Goal: Task Accomplishment & Management: Use online tool/utility

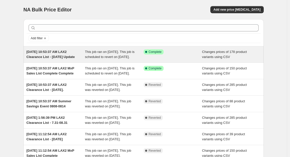
click at [183, 56] on div "Success Complete Complete" at bounding box center [173, 54] width 59 height 10
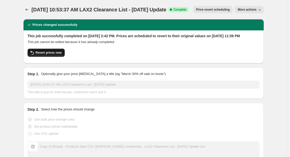
click at [57, 55] on span "Revert prices now" at bounding box center [49, 53] width 26 height 4
checkbox input "false"
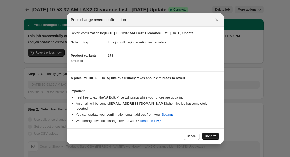
click at [211, 134] on span "Confirm" at bounding box center [211, 136] width 12 height 4
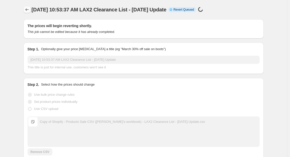
click at [25, 7] on button "Price change jobs" at bounding box center [27, 9] width 7 height 7
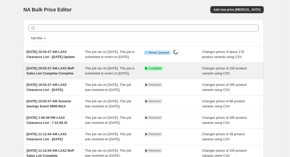
click at [183, 76] on div "Success Complete Complete" at bounding box center [173, 71] width 59 height 10
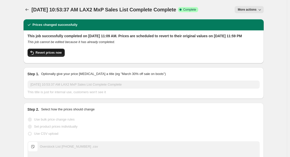
click at [56, 55] on span "Revert prices now" at bounding box center [49, 53] width 26 height 4
checkbox input "false"
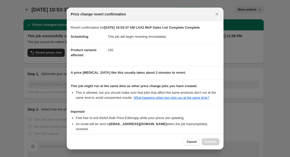
scroll to position [40, 0]
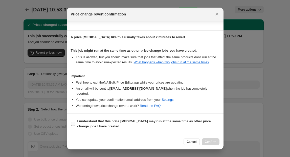
click at [74, 124] on input "I understand that this price [MEDICAL_DATA] may run at the same time as other p…" at bounding box center [73, 124] width 4 height 4
checkbox input "true"
click at [210, 143] on span "Confirm" at bounding box center [211, 142] width 12 height 4
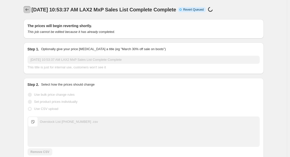
click at [28, 8] on icon "Price change jobs" at bounding box center [27, 9] width 5 height 5
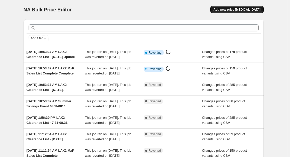
click at [253, 11] on span "Add new price [MEDICAL_DATA]" at bounding box center [237, 10] width 47 height 4
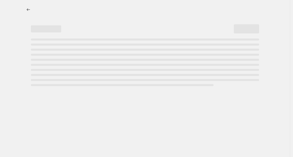
select select "percentage"
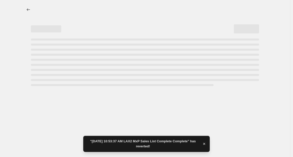
select select "percentage"
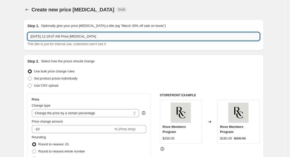
drag, startPoint x: 109, startPoint y: 37, endPoint x: 74, endPoint y: 37, distance: 35.7
click at [74, 37] on input "[DATE] 11:19:07 AM Price [MEDICAL_DATA]" at bounding box center [144, 36] width 232 height 8
paste input "Gather and Save Sale"
type input "[DATE] 11:19:07 AM Gather and Save Sale"
click at [32, 84] on span at bounding box center [30, 85] width 4 height 4
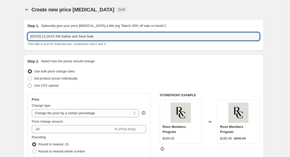
click at [28, 84] on input "Use CSV upload" at bounding box center [28, 83] width 0 height 0
radio input "true"
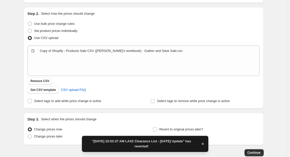
scroll to position [78, 0]
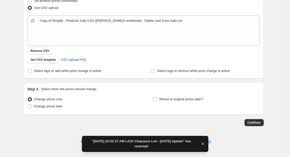
click at [154, 99] on div "Change prices now Change prices later Revert to original prices later?" at bounding box center [144, 103] width 232 height 15
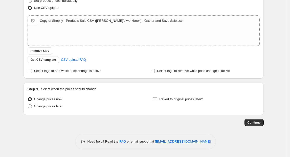
click at [157, 100] on input "Revert to original prices later?" at bounding box center [155, 99] width 4 height 4
checkbox input "true"
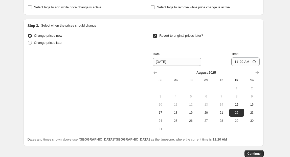
scroll to position [147, 0]
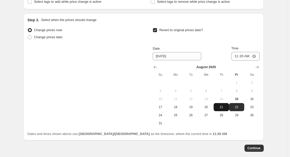
click at [223, 107] on span "21" at bounding box center [221, 107] width 11 height 4
type input "[DATE]"
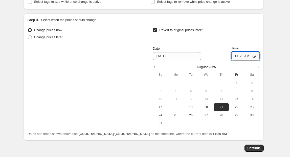
click at [247, 56] on input "11:20" at bounding box center [245, 56] width 28 height 9
click at [241, 55] on input "Time" at bounding box center [245, 56] width 28 height 9
type input "23:59"
click at [275, 104] on div "Create new price [MEDICAL_DATA]. This page is ready Create new price [MEDICAL_D…" at bounding box center [143, 17] width 287 height 329
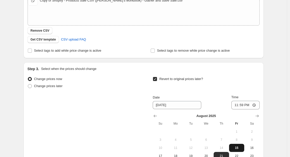
scroll to position [172, 0]
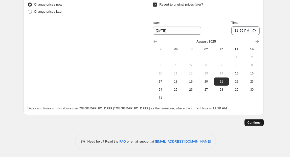
click at [254, 123] on span "Continue" at bounding box center [254, 122] width 13 height 4
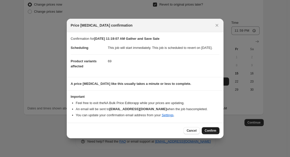
click at [208, 132] on span "Confirm" at bounding box center [211, 131] width 12 height 4
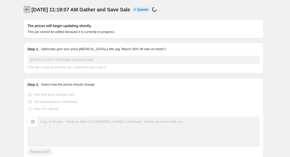
click at [27, 8] on icon "Price change jobs" at bounding box center [27, 9] width 5 height 5
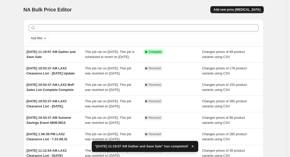
click at [244, 10] on span "Add new price [MEDICAL_DATA]" at bounding box center [237, 10] width 47 height 4
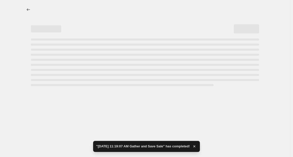
select select "percentage"
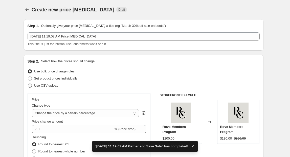
click at [31, 86] on span at bounding box center [30, 85] width 4 height 4
click at [28, 84] on input "Use CSV upload" at bounding box center [28, 83] width 0 height 0
radio input "true"
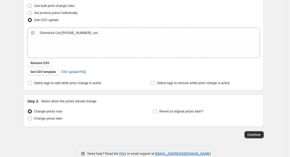
scroll to position [78, 0]
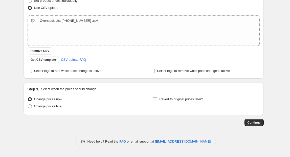
click at [156, 99] on input "Revert to original prices later?" at bounding box center [155, 99] width 4 height 4
checkbox input "true"
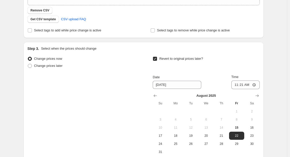
scroll to position [172, 0]
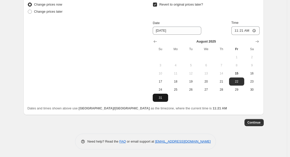
click at [161, 96] on span "31" at bounding box center [160, 98] width 11 height 4
type input "[DATE]"
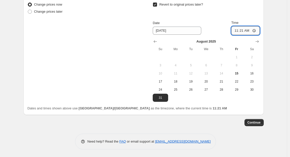
click at [242, 31] on input "11:21" at bounding box center [245, 30] width 28 height 9
type input "23:59"
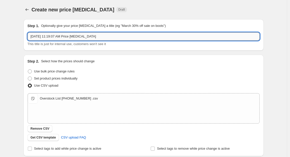
drag, startPoint x: 116, startPoint y: 35, endPoint x: 74, endPoint y: 35, distance: 41.2
click at [74, 35] on input "[DATE] 11:19:07 AM Price [MEDICAL_DATA]" at bounding box center [144, 36] width 232 height 8
click at [119, 36] on input "[DATE] 11:19:07 AM Price [MEDICAL_DATA]" at bounding box center [144, 36] width 232 height 8
drag, startPoint x: 110, startPoint y: 37, endPoint x: 74, endPoint y: 37, distance: 36.2
click at [73, 37] on input "[DATE] 11:19:07 AM Price [MEDICAL_DATA]" at bounding box center [144, 36] width 232 height 8
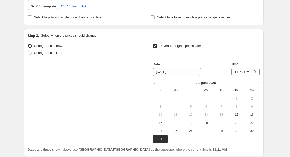
scroll to position [172, 0]
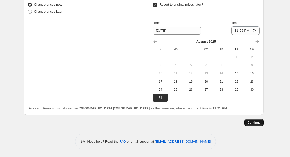
type input "[DATE] 11:19:07 AM Overstock list"
click at [261, 123] on span "Continue" at bounding box center [254, 122] width 13 height 4
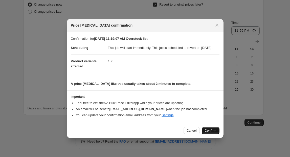
click at [214, 133] on span "Confirm" at bounding box center [211, 131] width 12 height 4
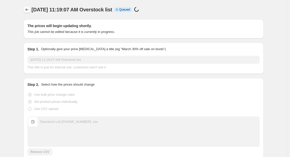
click at [27, 7] on icon "Price change jobs" at bounding box center [27, 9] width 5 height 5
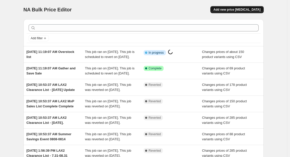
click at [241, 9] on span "Add new price [MEDICAL_DATA]" at bounding box center [237, 10] width 47 height 4
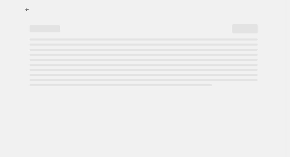
select select "percentage"
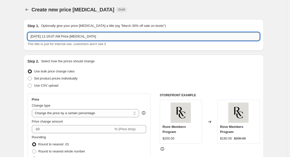
drag, startPoint x: 116, startPoint y: 37, endPoint x: 74, endPoint y: 37, distance: 42.0
click at [74, 37] on input "[DATE] 11:19:07 AM Price [MEDICAL_DATA]" at bounding box center [144, 36] width 232 height 8
type input "[DATE] 11:19:07 AM LAX lIST"
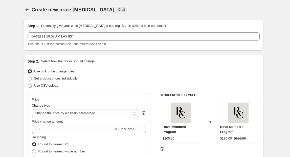
click at [32, 86] on span at bounding box center [30, 85] width 4 height 4
click at [28, 84] on input "Use CSV upload" at bounding box center [28, 83] width 0 height 0
radio input "true"
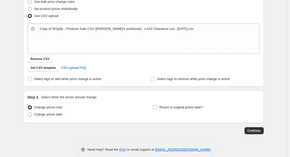
scroll to position [78, 0]
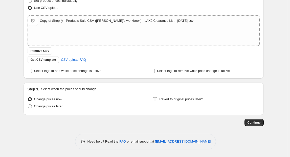
click at [157, 97] on input "Revert to original prices later?" at bounding box center [155, 99] width 4 height 4
checkbox input "true"
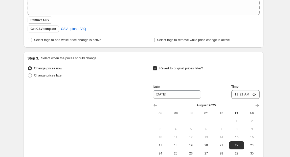
scroll to position [172, 0]
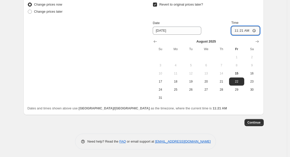
click at [242, 33] on input "11:21" at bounding box center [245, 30] width 28 height 9
click at [242, 31] on input "11:21" at bounding box center [245, 30] width 28 height 9
type input "23:59"
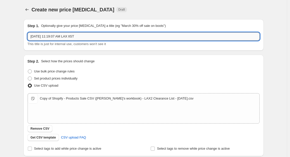
drag, startPoint x: 88, startPoint y: 37, endPoint x: 80, endPoint y: 37, distance: 7.1
click at [80, 37] on input "[DATE] 11:19:07 AM LAX lIST" at bounding box center [144, 36] width 232 height 8
type input "[DATE] 11:19:07 AM LAX List"
click at [115, 65] on div "Step 2. Select how the prices should change Use bulk price change rules Set pro…" at bounding box center [144, 105] width 232 height 93
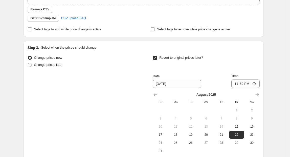
scroll to position [172, 0]
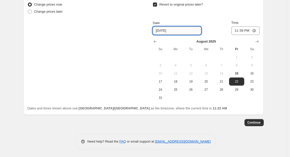
click at [166, 31] on input "[DATE]" at bounding box center [177, 31] width 49 height 8
click at [162, 96] on span "31" at bounding box center [160, 98] width 11 height 4
type input "[DATE]"
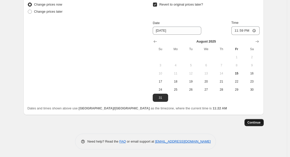
click at [256, 121] on span "Continue" at bounding box center [254, 122] width 13 height 4
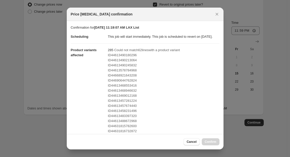
scroll to position [165, 0]
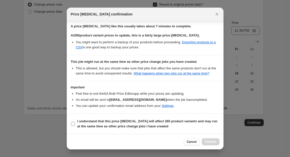
click at [74, 123] on input "I understand that this price [MEDICAL_DATA] will affect 285 product variants an…" at bounding box center [73, 124] width 4 height 4
checkbox input "true"
click at [213, 142] on span "Confirm" at bounding box center [211, 142] width 12 height 4
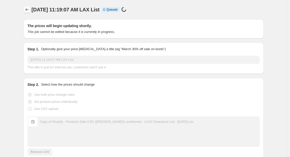
click at [28, 10] on icon "Price change jobs" at bounding box center [27, 9] width 5 height 5
